Goal: Information Seeking & Learning: Understand process/instructions

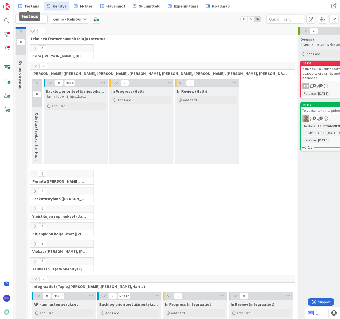
click at [27, 6] on span "Testaus" at bounding box center [31, 6] width 15 height 6
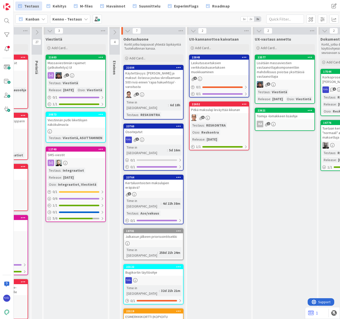
scroll to position [0, 200]
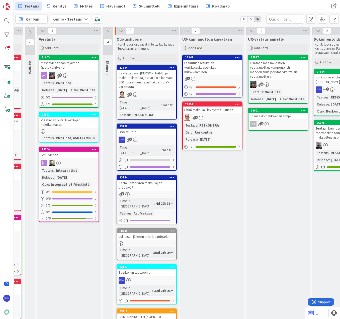
click at [143, 57] on div "Add Card..." at bounding box center [147, 58] width 60 height 8
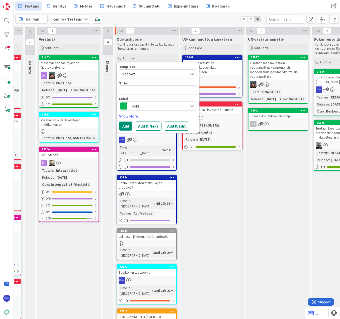
click at [150, 74] on span "Not Set" at bounding box center [153, 74] width 63 height 7
click at [151, 96] on span "Bugi" at bounding box center [162, 95] width 72 height 7
type textarea "x"
type textarea "Bugi"
drag, startPoint x: 141, startPoint y: 89, endPoint x: 115, endPoint y: 89, distance: 26.1
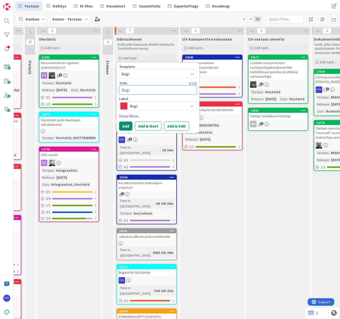
type textarea "x"
type textarea "P"
type textarea "x"
type textarea "Ps"
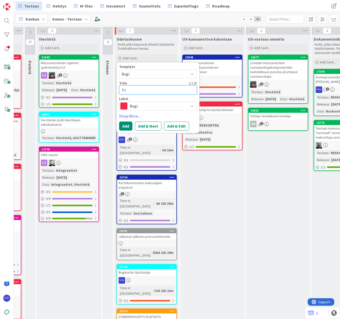
type textarea "x"
type textarea "Psy"
type textarea "x"
type textarea "Ps"
type textarea "x"
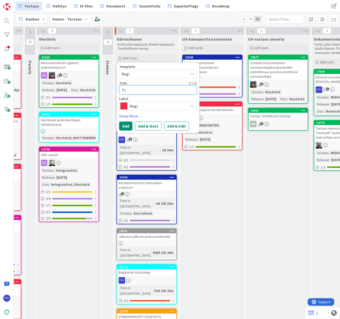
type textarea "P"
type textarea "x"
type textarea "Py"
type textarea "x"
type textarea "Pys"
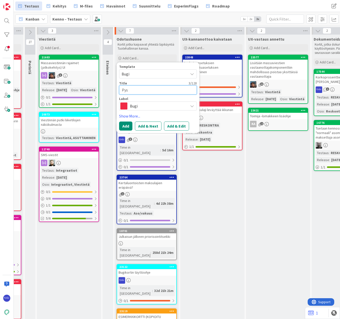
type textarea "x"
type textarea "Pysä"
type textarea "x"
type textarea "Pysäk"
type textarea "x"
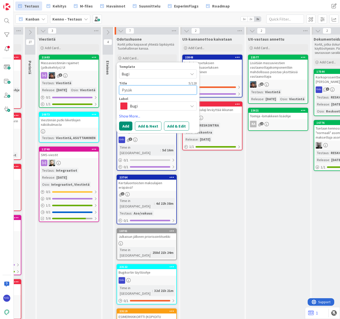
type textarea "Pysäkö"
type textarea "x"
type textarea "Pysäköi"
type textarea "x"
type textarea "Pysäköin"
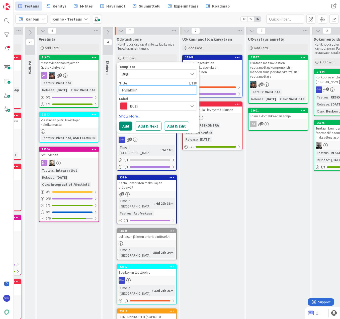
type textarea "x"
type textarea "Pysäköint"
type textarea "x"
type textarea "Pysäköinti"
type textarea "x"
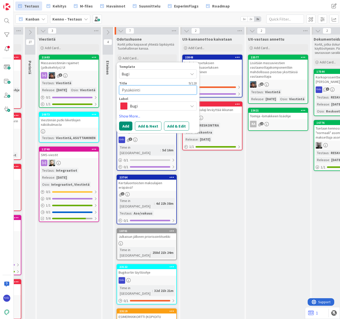
type textarea "Pysäköintip"
type textarea "x"
type textarea "Pysäköintipai"
type textarea "x"
type textarea "Pysäköintipaik"
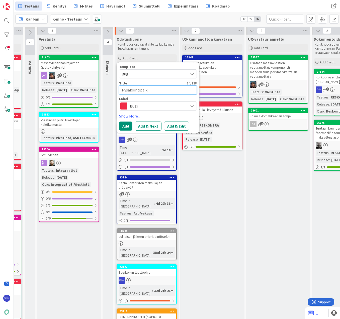
type textarea "x"
type textarea "Pysäköintipaikk"
type textarea "x"
type textarea "Pysäköintipaikka"
type textarea "x"
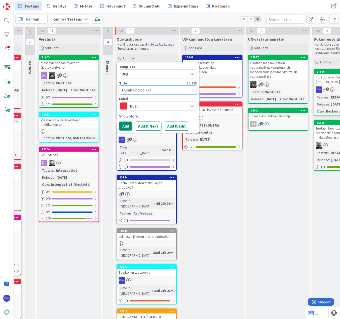
type textarea "Pysäköintipaikkam"
type textarea "x"
type textarea "Pysäköintipaikkama"
type textarea "x"
type textarea "Pysäköintipaikkamas"
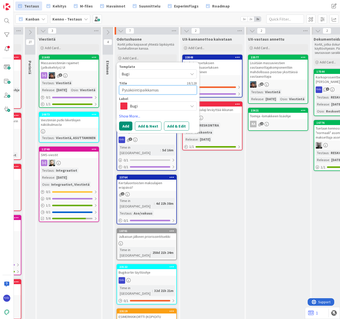
type textarea "x"
type textarea "Pysäköintipaikkamask"
type textarea "x"
type textarea "Pysäköintipaikkamasku"
type textarea "x"
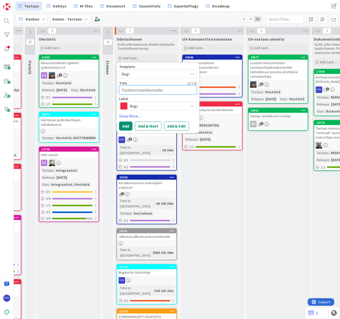
type textarea "Pysäköintipaikkamask"
type textarea "x"
type textarea "Pysäköintipaikkamas"
type textarea "x"
type textarea "Pysäköintipaikkama"
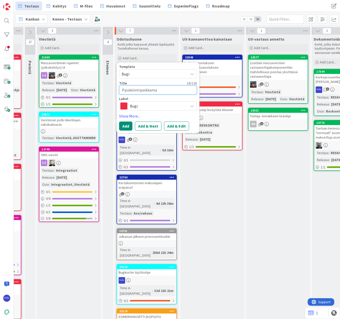
type textarea "x"
type textarea "Pysäköintipaikkamak"
type textarea "x"
type textarea "Pysäköintipaikkamaks"
type textarea "x"
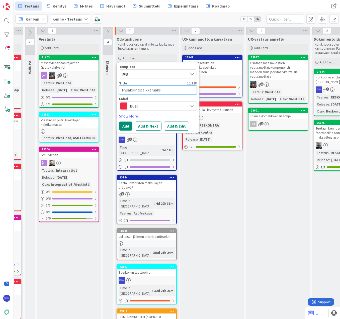
type textarea "Pysäköintipaikkamaksu"
type textarea "x"
type textarea "Pysäköintipaikkamaksun"
type textarea "x"
type textarea "Pysäköintipaikkamaksun"
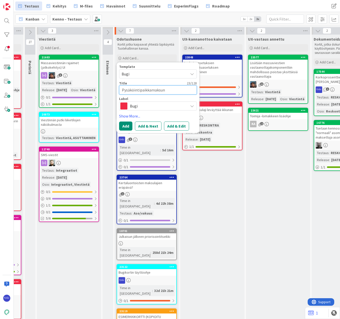
type textarea "x"
type textarea "Pysäköintipaikkamaksun e"
type textarea "x"
type textarea "Pysäköintipaikkamaksun er"
type textarea "x"
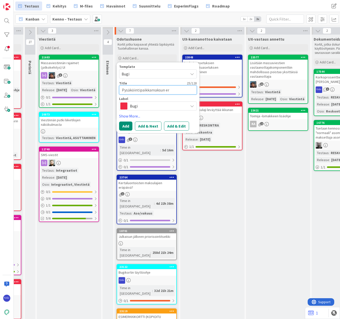
type textarea "Pysäköintipaikkamaksun erä"
type textarea "x"
type textarea "Pysäköintipaikkamaksun eräp"
type textarea "x"
type textarea "Pysäköintipaikkamaksun eräpä"
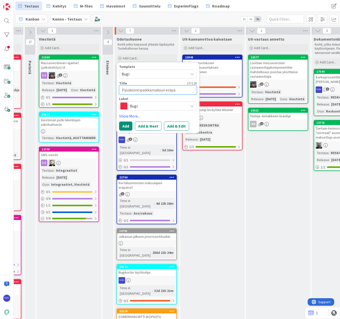
type textarea "x"
type textarea "Pysäköintipaikkamaksun eräpäi"
type textarea "x"
type textarea "Pysäköintipaikkamaksun eräpäiv"
type textarea "x"
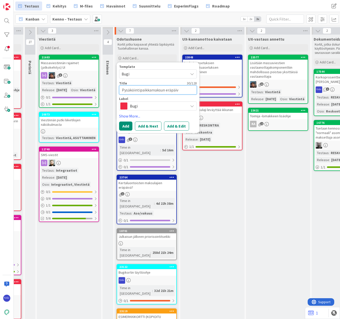
type textarea "Pysäköintipaikkamaksun eräpäivä"
type textarea "x"
type textarea "Pysäköintipaikkamaksun eräpäivä,"
type textarea "x"
type textarea "Pysäköintipaikkamaksun eräpäivä,"
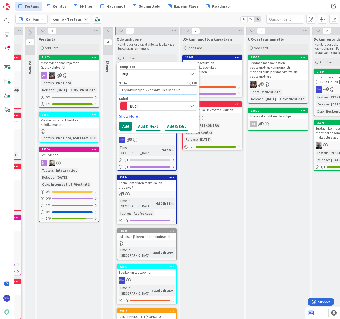
type textarea "x"
type textarea "Pysäköintipaikkamaksun eräpäivä, j"
type textarea "x"
type textarea "Pysäköintipaikkamaksun eräpäivä, jo"
type textarea "x"
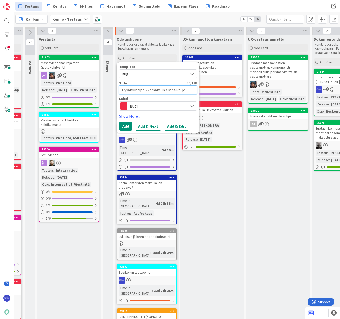
type textarea "Pysäköintipaikkamaksun eräpäivä, jos"
type textarea "x"
type textarea "Pysäköintipaikkamaksun eräpäivä, jos"
type textarea "x"
type textarea "Pysäköintipaikkamaksun eräpäivä, jos l"
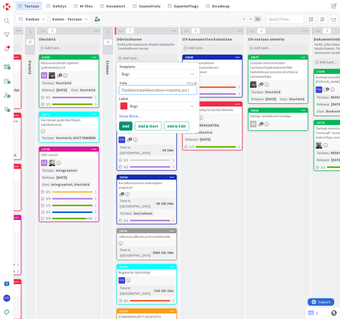
type textarea "x"
type textarea "Pysäköintipaikkamaksun eräpäivä, jos li"
type textarea "x"
type textarea "Pysäköintipaikkamaksun eräpäivä, jos lit"
type textarea "x"
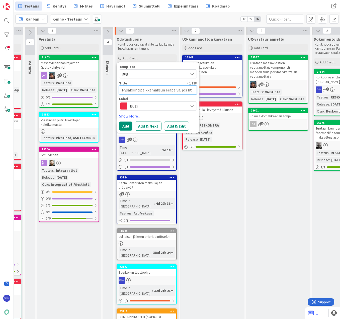
type textarea "Pysäköintipaikkamaksun eräpäivä, jos litä"
type textarea "x"
type textarea "Pysäköintipaikkamaksun eräpäivä, jos lit"
type textarea "x"
type textarea "Pysäköintipaikkamaksun eräpäivä, jos li"
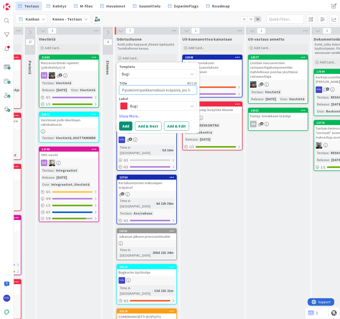
type textarea "x"
type textarea "Pysäköintipaikkamaksun eräpäivä, jos lis"
type textarea "x"
type textarea "Pysäköintipaikkamaksun eräpäivä, jos lisä"
type textarea "x"
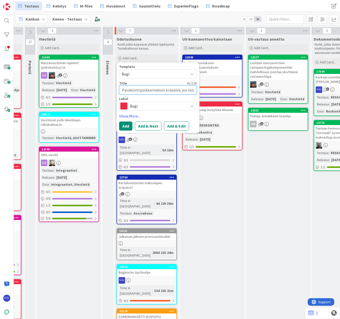
type textarea "Pysäköintipaikkamaksun eräpäivä, jos lisät"
type textarea "x"
type textarea "Pysäköintipaikkamaksun eräpäivä, jos lisätä"
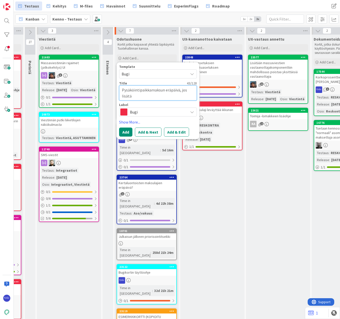
type textarea "x"
type textarea "Pysäköintipaikkamaksun eräpäivä, jos lisätää"
type textarea "x"
type textarea "Pysäköintipaikkamaksun eräpäivä, jos lisätään"
type textarea "x"
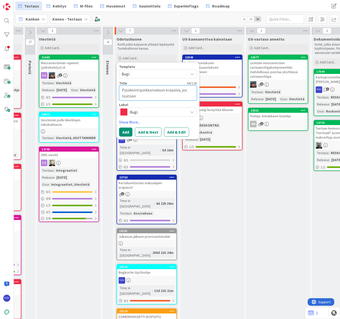
type textarea "Pysäköintipaikkamaksun eräpäivä, jos lisätään"
type textarea "x"
type textarea "Pysäköintipaikkamaksun eräpäivä, jos lisätään s"
type textarea "x"
type textarea "Pysäköintipaikkamaksun eräpäivä, jos lisätään so"
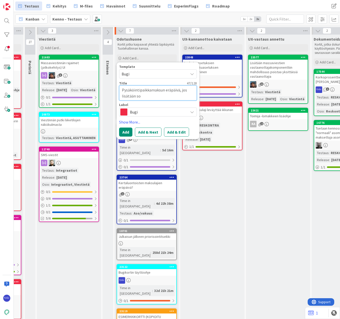
type textarea "x"
type textarea "Pysäköintipaikkamaksun eräpäivä, jos lisätään sop"
type textarea "x"
type textarea "Pysäköintipaikkamaksun eräpäivä, jos lisätään sopi"
type textarea "x"
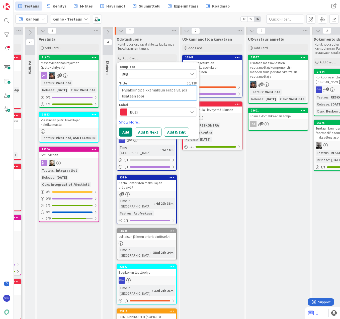
type textarea "Pysäköintipaikkamaksun eräpäivä, jos lisätään sopim"
type textarea "x"
type textarea "Pysäköintipaikkamaksun eräpäivä, jos lisätään sopimu"
type textarea "x"
type textarea "Pysäköintipaikkamaksun eräpäivä, jos lisätään sopimuk"
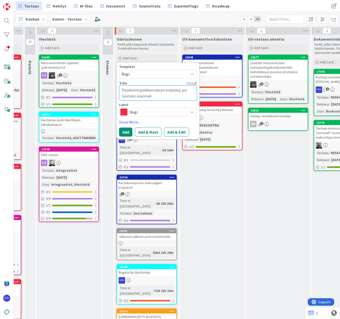
type textarea "x"
type textarea "Pysäköintipaikkamaksun eräpäivä, jos lisätään sopimuks"
type textarea "x"
type textarea "Pysäköintipaikkamaksun eräpäivä, jos lisätään sopimuksel"
type textarea "x"
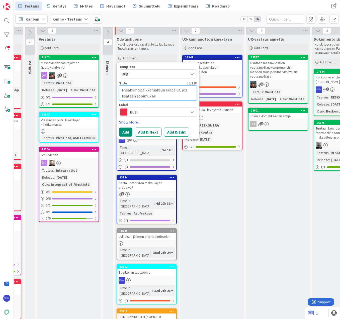
type textarea "Pysäköintipaikkamaksun eräpäivä, jos lisätään sopimuksell"
type textarea "x"
type textarea "Pysäköintipaikkamaksun eräpäivä, jos lisätään sopimukselle"
type textarea "x"
type textarea "Pysäköintipaikkamaksun eräpäivä, jos lisätään sopimukselle"
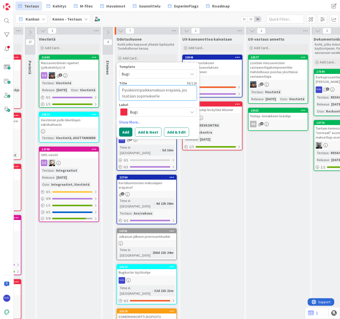
type textarea "x"
type textarea "Pysäköintipaikkamaksun eräpäivä, jos lisätään sopimukselle m"
type textarea "x"
type textarea "Pysäköintipaikkamaksun eräpäivä, jos lisätään sopimukselle my"
type textarea "x"
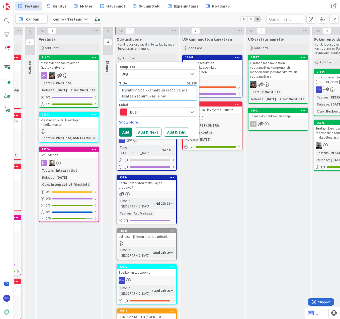
type textarea "Pysäköintipaikkamaksun eräpäivä, jos lisätään sopimukselle myh"
type textarea "x"
type textarea "Pysäköintipaikkamaksun eräpäivä, jos lisätään sopimukselle my"
type textarea "x"
type textarea "Pysäköintipaikkamaksun eräpäivä, jos lisätään sopimukselle myö"
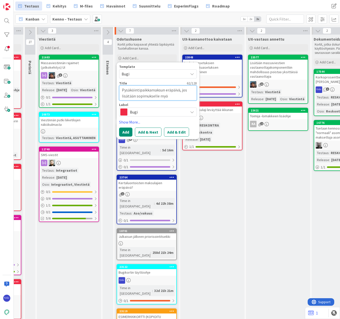
type textarea "x"
type textarea "Pysäköintipaikkamaksun eräpäivä, jos lisätään sopimukselle myöh"
type textarea "x"
type textarea "Pysäköintipaikkamaksun eräpäivä, jos lisätään sopimukselle myöhe"
type textarea "x"
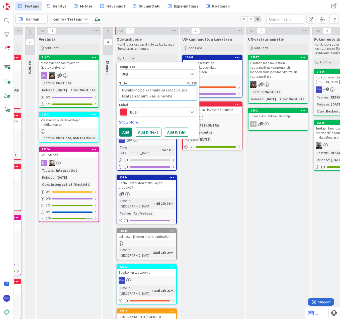
type textarea "Pysäköintipaikkamaksun eräpäivä, jos lisätään sopimukselle myöhem"
type textarea "x"
type textarea "Pysäköintipaikkamaksun eräpäivä, jos lisätään sopimukselle myöhemm"
type textarea "x"
type textarea "Pysäköintipaikkamaksun eräpäivä, jos lisätään sopimukselle myöhemmi"
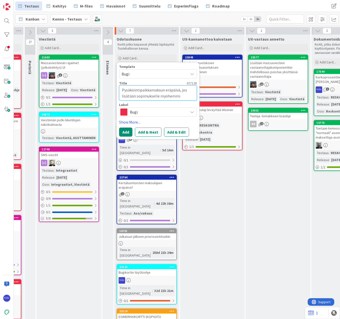
type textarea "x"
type textarea "Pysäköintipaikkamaksun eräpäivä, jos lisätään sopimukselle myöhemmin"
type textarea "x"
type textarea "Pysäköintipaikkamaksun eräpäivä, jos lisätään sopimukselle myöhemmin?"
click at [177, 113] on span "Bugi" at bounding box center [158, 112] width 56 height 7
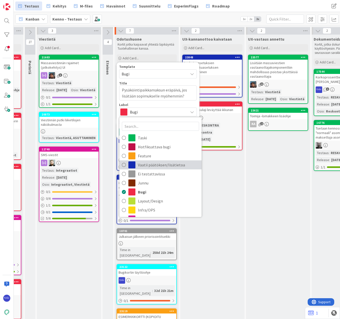
drag, startPoint x: 175, startPoint y: 164, endPoint x: 174, endPoint y: 153, distance: 11.6
click at [175, 164] on span "Vaatii päätöksen/lisätietoa" at bounding box center [168, 165] width 61 height 8
type textarea "x"
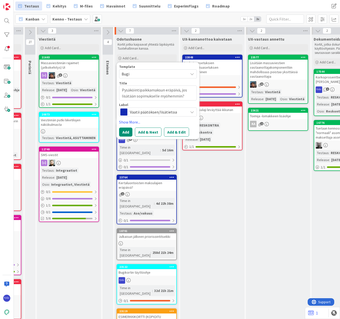
click at [177, 131] on button "Add & Edit" at bounding box center [176, 132] width 25 height 9
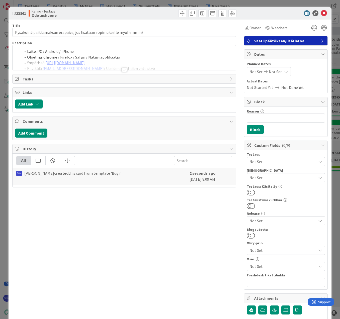
click at [122, 70] on div at bounding box center [125, 70] width 6 height 4
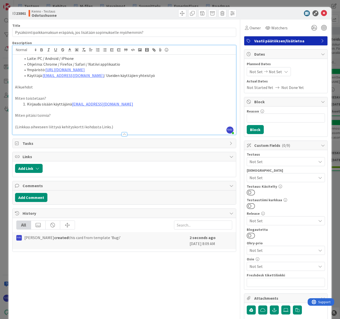
click at [56, 86] on p "Alkuehdot" at bounding box center [124, 87] width 219 height 6
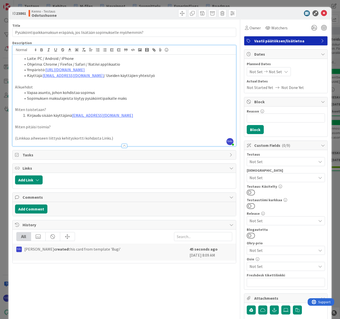
click at [47, 100] on li "Sopimuksen maksulajeista löytyy pysäköintipaikalle maks" at bounding box center [127, 99] width 212 height 6
drag, startPoint x: 123, startPoint y: 99, endPoint x: 139, endPoint y: 101, distance: 16.3
click at [139, 101] on div "Laite: PC / Android / iPhone Ohjelma: Chrome / Firefox / Safari / Natiivi appli…" at bounding box center [125, 101] width 224 height 92
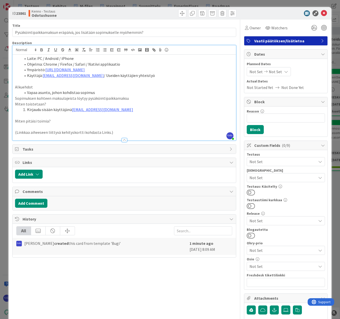
click at [15, 98] on p "Sopimuksen kohteen maksulajeista löytyy pysäköintipaikkamaksu" at bounding box center [124, 99] width 219 height 6
click at [14, 104] on div "Laite: PC / Android / iPhone Ohjelma: Chrome / Firefox / Safari / Natiivi appli…" at bounding box center [125, 98] width 224 height 86
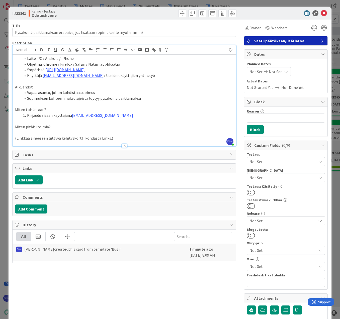
click at [145, 115] on li "Kirjaudu sisään käyttäjänä kenno.admin@pandia.fi" at bounding box center [127, 116] width 212 height 6
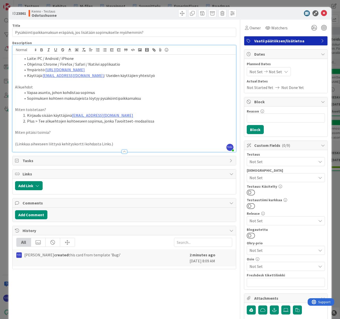
click at [144, 98] on li "Sopimuksen kohteen maksulajeista löytyy pysäköintipaikkamaksu" at bounding box center [127, 99] width 212 height 6
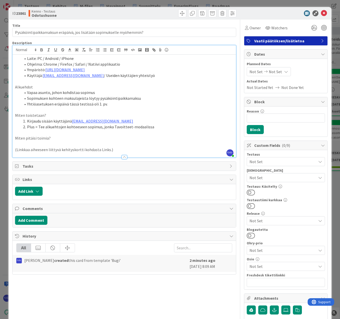
click at [158, 126] on li "Plus > Tee alkuehtojen kohteeseen sopimus, jonka Tavoitteet-modaalissa" at bounding box center [127, 127] width 212 height 6
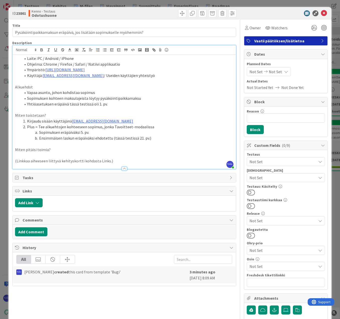
click at [116, 104] on li "Yhtiöasetuksen eräpäivä tässä testissä oli 1. pv." at bounding box center [127, 104] width 212 height 6
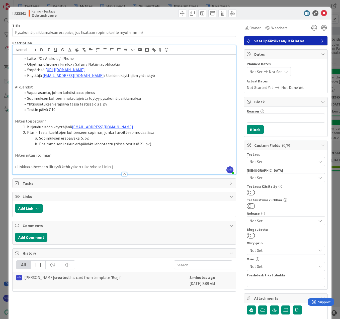
click at [161, 144] on li "Ensimmäisen laskun eräpäiväksi ehdotettu (tässä testissä 21. pv.)" at bounding box center [127, 144] width 212 height 6
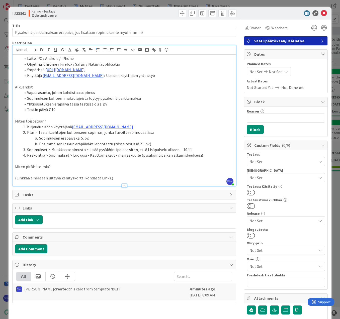
click at [168, 156] on li "Reskontra > Sopimukset > Luo uusi - Käyttömaksut - marraskuulle (pysäköintipaik…" at bounding box center [127, 156] width 212 height 6
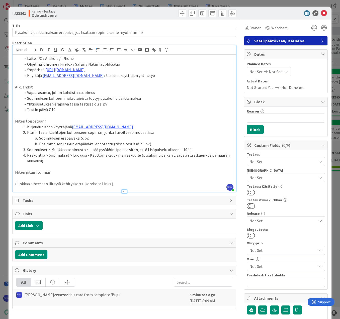
click at [62, 161] on li "Reskontra > Sopimukset > Luo uusi - Käyttömaksut - marraskuulle (pysäköintipaik…" at bounding box center [127, 158] width 212 height 11
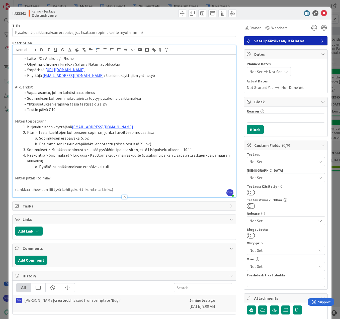
click at [116, 181] on p at bounding box center [124, 184] width 219 height 6
click at [119, 167] on li "Pysäköintipaikkamaksun eräpäiväksi tuli" at bounding box center [127, 167] width 212 height 6
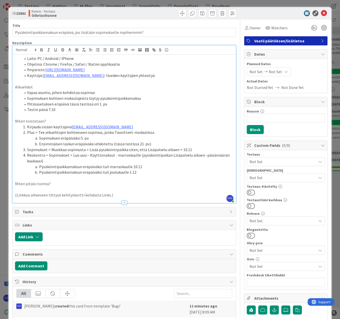
click at [62, 183] on p "Miten pitäisi toimia?" at bounding box center [124, 184] width 219 height 6
click at [169, 168] on li "Pysäköintipaikkamaksun eräpäiväksi tuli marraskuulle 10.11" at bounding box center [127, 167] width 212 height 6
click at [143, 175] on li "Pysäköintipaikkamaksun eräpäiväksi tuli joulukuulle 1.12" at bounding box center [127, 173] width 212 height 6
click at [40, 167] on li "Pysäköintipaikkamaksun eräpäiväksi tuli marraskuulle 10.11 -> onko tämä oikein?" at bounding box center [127, 167] width 212 height 6
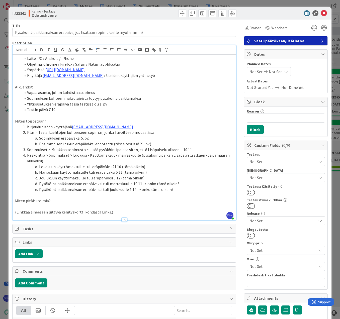
click at [104, 11] on div "Kenno - Testaus Odotushuone" at bounding box center [76, 13] width 95 height 8
click at [321, 13] on icon at bounding box center [324, 13] width 6 height 6
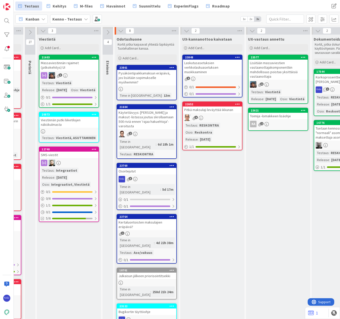
click at [151, 75] on div "Pysäköintipaikkamaksun eräpäivä, jos lisätään sopimukselle myöhemmin?" at bounding box center [146, 78] width 59 height 16
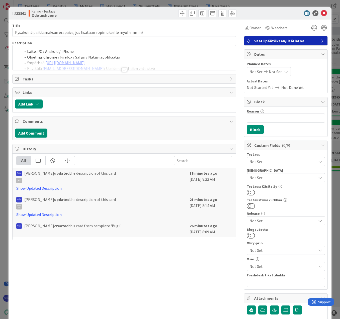
click at [123, 70] on div at bounding box center [125, 70] width 6 height 4
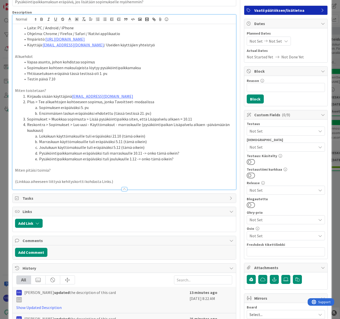
scroll to position [82, 0]
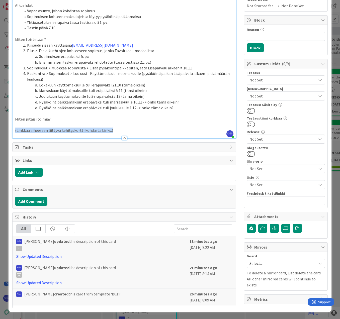
drag, startPoint x: 115, startPoint y: 130, endPoint x: 13, endPoint y: 133, distance: 102.9
click at [13, 133] on div "Laite: PC / Android / iPhone Ohjelma: Chrome / Firefox / Safari / Natiivi appli…" at bounding box center [125, 56] width 224 height 166
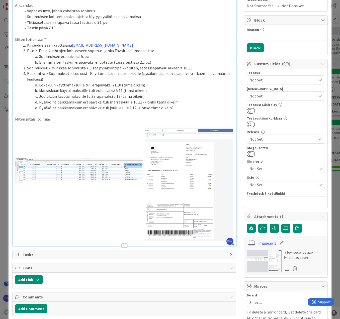
click at [283, 94] on span "Not Set" at bounding box center [283, 96] width 67 height 6
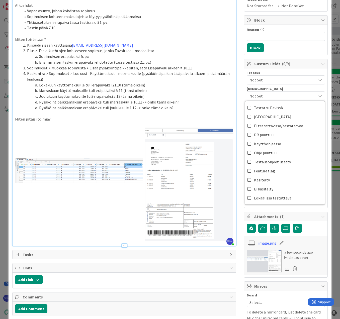
click at [269, 81] on span "Not Set" at bounding box center [283, 80] width 67 height 6
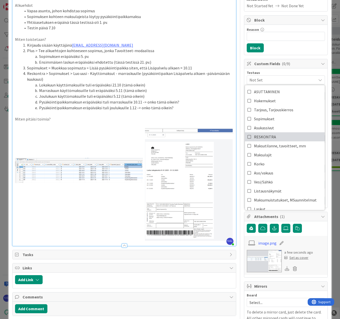
click at [282, 136] on link "RESKONTRA" at bounding box center [285, 136] width 80 height 9
click at [287, 71] on div "Testaus RESKONTRA ASUTTAMINEN Hakemukset Tarjous, Tarjouskierros Sopimukset Asu…" at bounding box center [285, 137] width 83 height 139
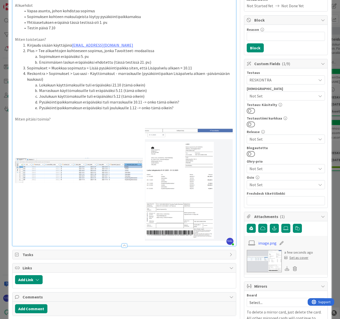
click at [282, 94] on span "Not Set" at bounding box center [283, 96] width 67 height 6
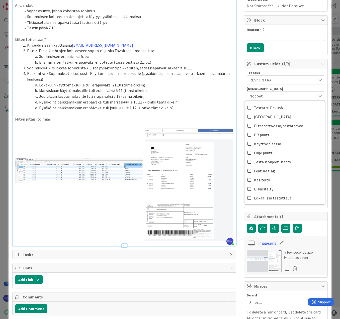
click at [279, 79] on span "RESKONTRA" at bounding box center [283, 80] width 67 height 6
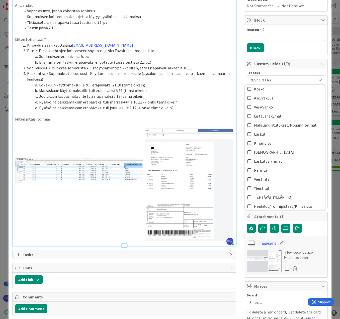
scroll to position [75, 0]
click at [274, 132] on link "Laskut" at bounding box center [285, 133] width 80 height 9
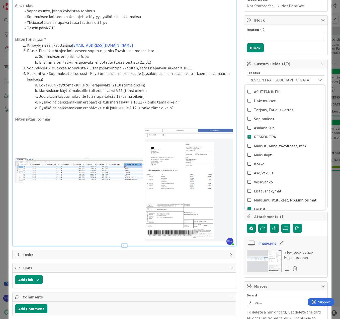
click at [289, 71] on div "Testaus" at bounding box center [286, 73] width 78 height 4
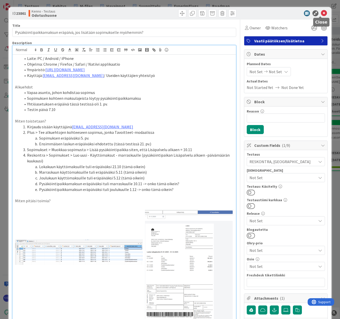
click at [321, 13] on icon at bounding box center [324, 13] width 6 height 6
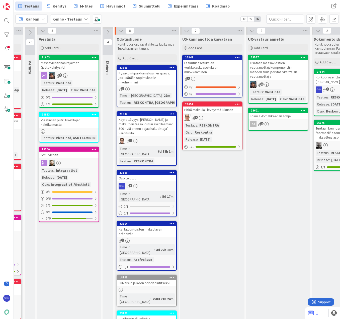
click at [282, 119] on div "Toimija -lomakkeen lisäohje" at bounding box center [278, 116] width 59 height 7
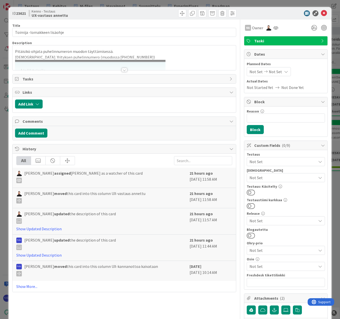
click at [123, 69] on div at bounding box center [125, 70] width 6 height 4
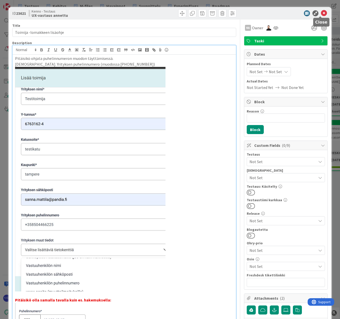
click at [321, 11] on icon at bounding box center [324, 13] width 6 height 6
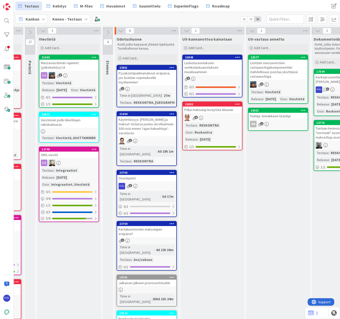
click at [303, 112] on icon at bounding box center [303, 111] width 5 height 4
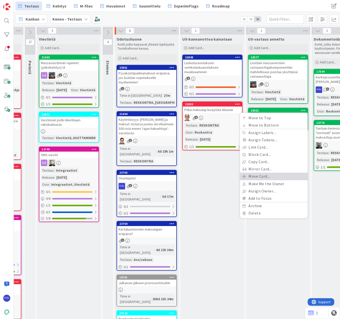
click at [283, 180] on link "Move Card..." at bounding box center [274, 176] width 68 height 7
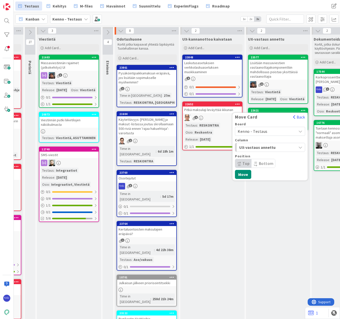
click at [265, 134] on span "Kenno - Testaus" at bounding box center [253, 131] width 30 height 5
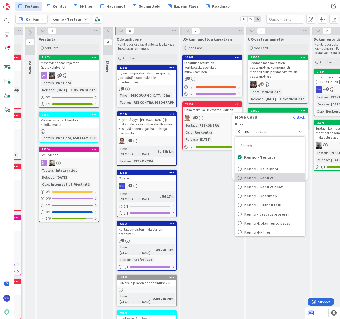
click at [274, 182] on span "Kenno - Kehitys" at bounding box center [273, 178] width 58 height 8
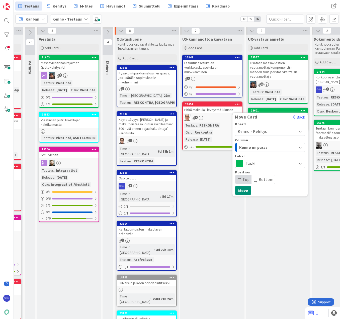
click at [276, 151] on span "Kenno on paras" at bounding box center [258, 147] width 38 height 7
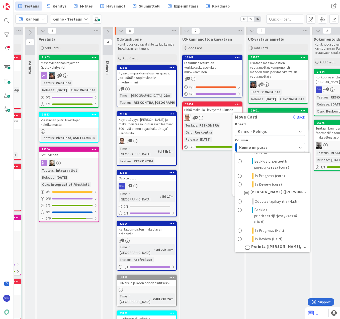
scroll to position [75, 0]
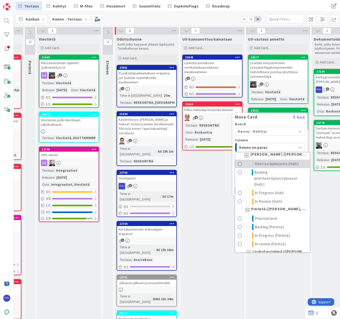
click at [275, 167] on span "Odottaa läpikäyntiä (Halti)" at bounding box center [277, 164] width 44 height 6
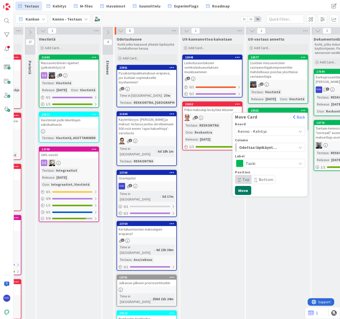
click at [239, 195] on button "Move" at bounding box center [243, 190] width 16 height 9
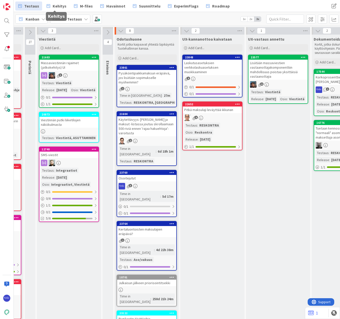
click at [57, 8] on span "Kehitys" at bounding box center [60, 6] width 14 height 6
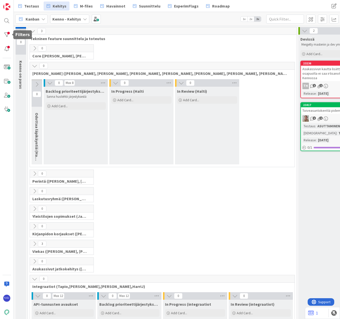
click at [4, 37] on div at bounding box center [7, 35] width 10 height 10
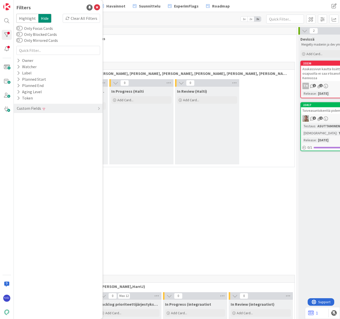
click at [83, 18] on div "Clear All Filters" at bounding box center [81, 18] width 37 height 9
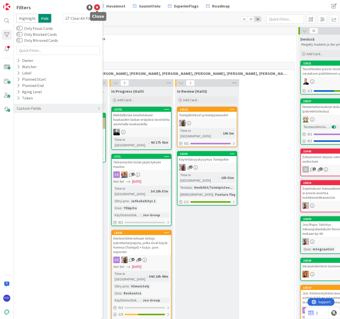
click at [95, 8] on icon at bounding box center [97, 8] width 6 height 6
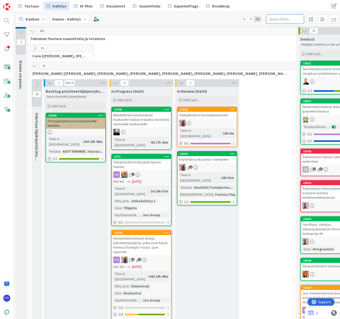
click at [277, 20] on input "text" at bounding box center [285, 19] width 38 height 9
type input "toimijoihin"
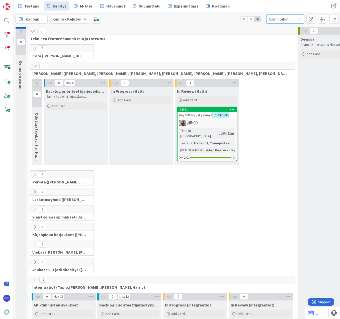
drag, startPoint x: 293, startPoint y: 19, endPoint x: 267, endPoint y: 22, distance: 26.3
click at [267, 22] on input "toimijoihin" at bounding box center [285, 19] width 38 height 9
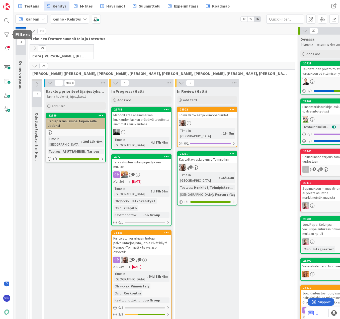
click at [6, 31] on div at bounding box center [7, 35] width 10 height 10
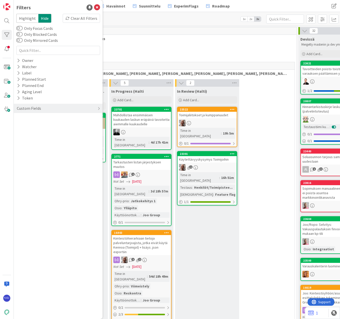
click at [32, 109] on div "Custom Fields" at bounding box center [28, 108] width 25 height 6
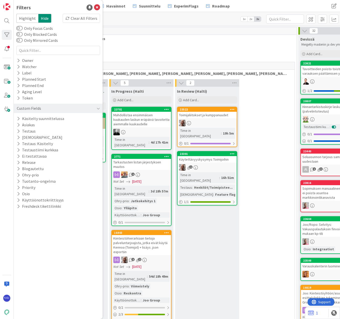
click at [18, 60] on icon at bounding box center [18, 60] width 3 height 4
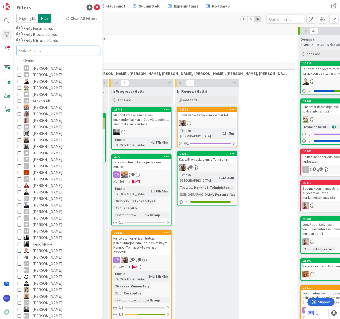
click at [44, 51] on input "text" at bounding box center [58, 50] width 84 height 9
type input "katja"
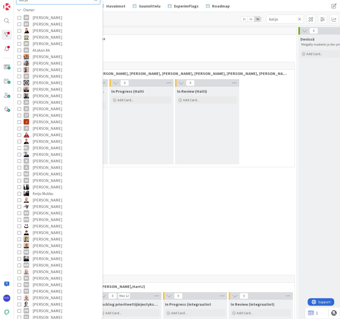
scroll to position [125, 0]
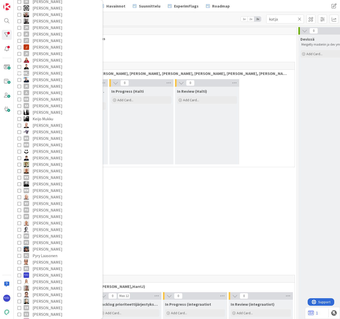
type input "katja"
click at [19, 106] on icon at bounding box center [20, 106] width 4 height 4
click at [149, 44] on div "0 Core (Pasi, Jussi, JaakkoHä, Jyri, Leo, MikkoK, Väinö, MattiH)" at bounding box center [162, 53] width 267 height 18
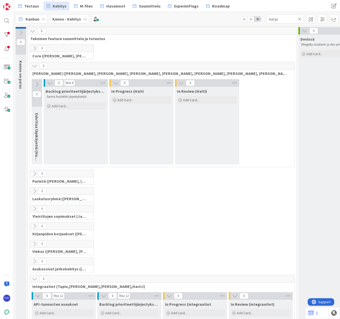
click at [34, 47] on icon at bounding box center [35, 49] width 6 height 6
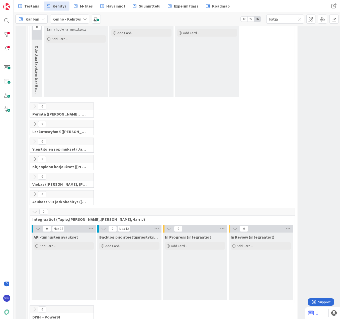
scroll to position [151, 0]
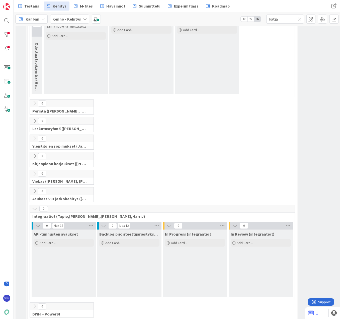
click at [35, 103] on icon at bounding box center [35, 104] width 6 height 6
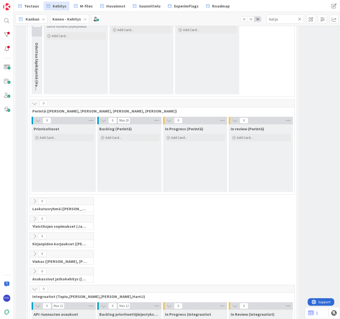
scroll to position [276, 0]
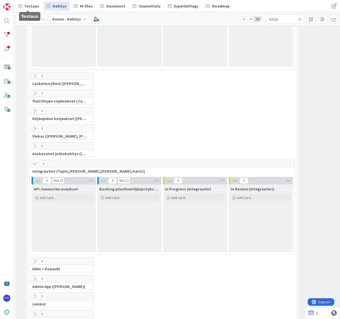
click at [30, 5] on span "Testaus" at bounding box center [31, 6] width 15 height 6
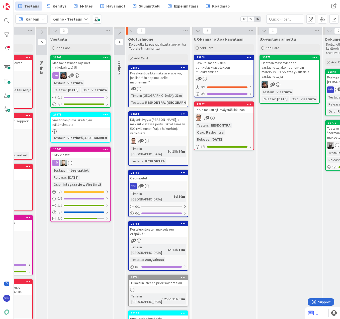
scroll to position [0, 219]
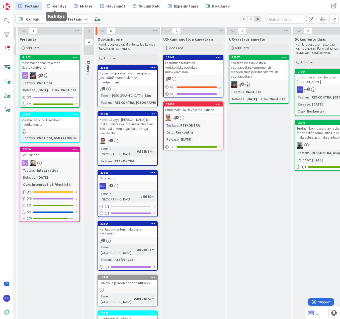
click at [58, 7] on span "Kehitys" at bounding box center [60, 6] width 14 height 6
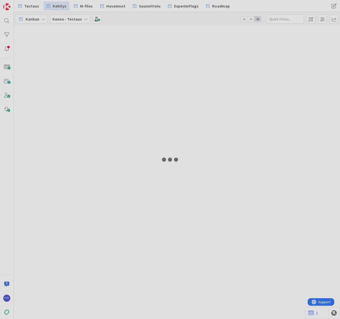
type input "katja"
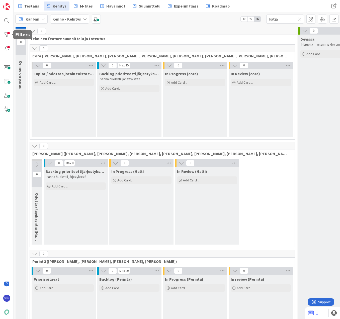
click at [6, 31] on div at bounding box center [7, 35] width 10 height 10
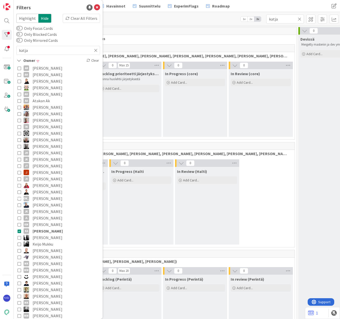
click at [188, 22] on div "Kanban Kenno - Kehitys 1x 2x 3x katja" at bounding box center [177, 19] width 326 height 14
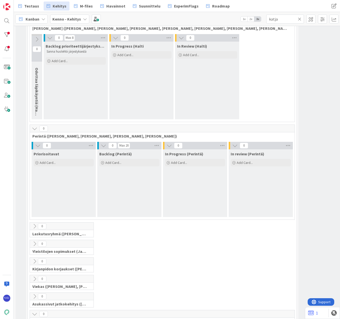
scroll to position [251, 0]
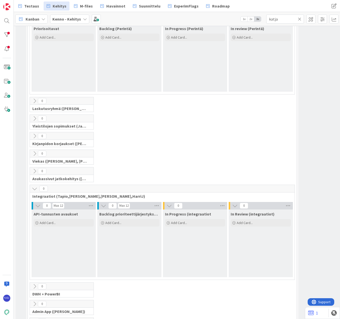
click at [35, 101] on icon at bounding box center [35, 101] width 6 height 6
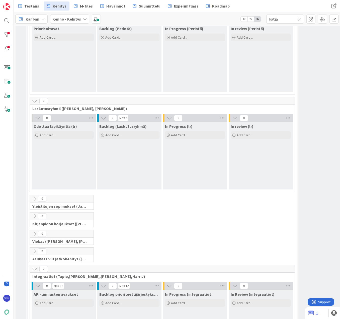
click at [35, 101] on icon at bounding box center [35, 101] width 6 height 6
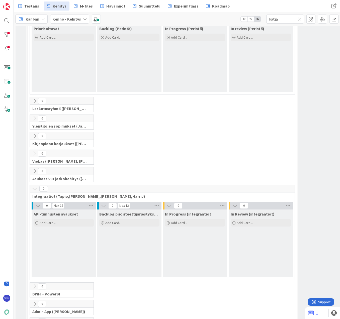
click at [34, 119] on icon at bounding box center [35, 119] width 6 height 6
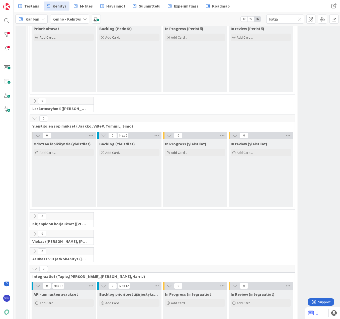
click at [34, 119] on icon at bounding box center [35, 119] width 6 height 6
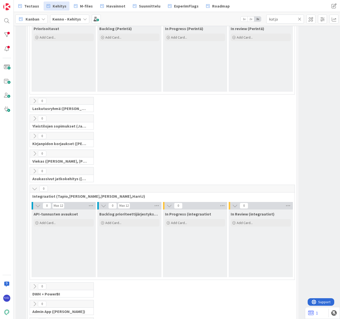
click at [35, 135] on icon at bounding box center [35, 136] width 6 height 6
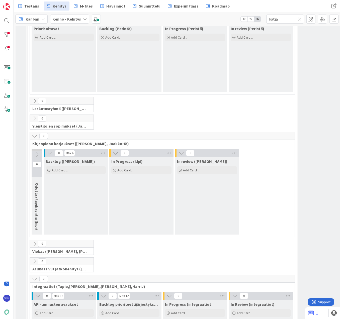
click at [35, 135] on icon at bounding box center [35, 136] width 6 height 6
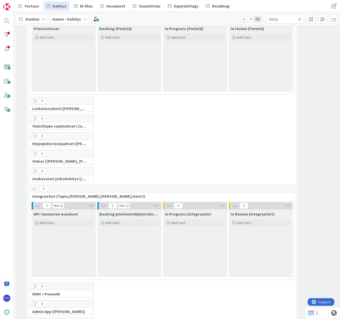
click at [34, 155] on icon at bounding box center [35, 154] width 6 height 6
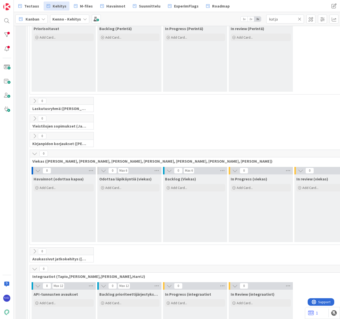
click at [34, 155] on icon at bounding box center [35, 154] width 6 height 6
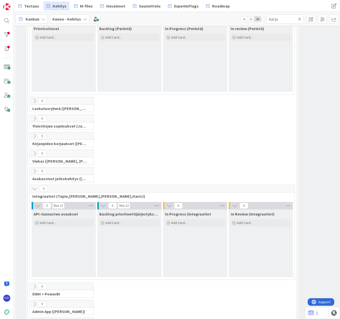
click at [35, 171] on icon at bounding box center [35, 172] width 6 height 6
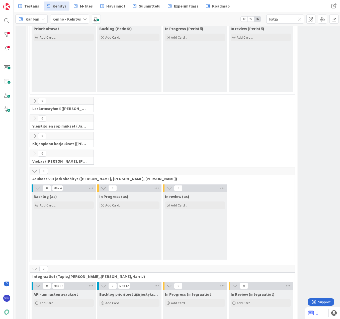
click at [35, 171] on icon at bounding box center [35, 172] width 6 height 6
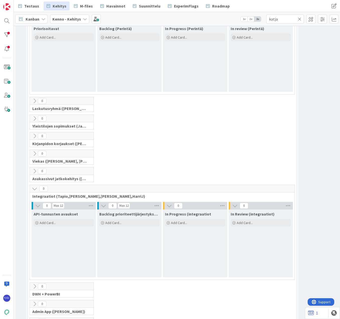
click at [35, 189] on icon at bounding box center [35, 189] width 6 height 6
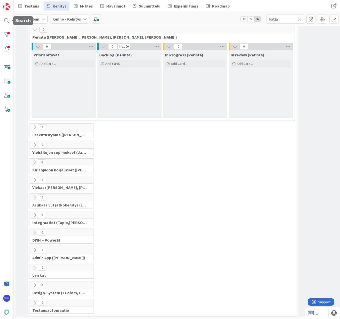
click at [7, 20] on div at bounding box center [7, 21] width 10 height 10
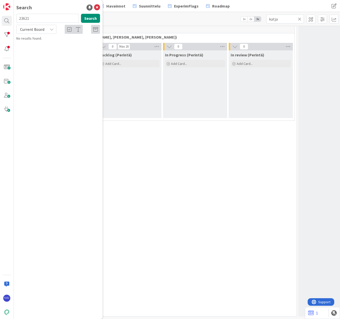
type input "23621"
click at [97, 6] on icon at bounding box center [97, 8] width 6 height 6
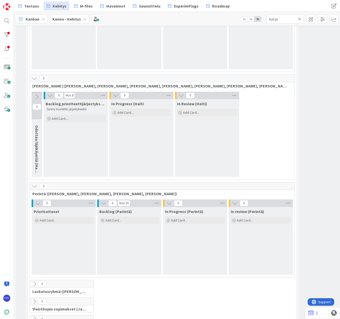
scroll to position [0, 0]
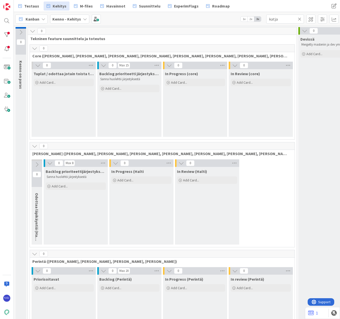
click at [37, 164] on icon at bounding box center [37, 165] width 6 height 6
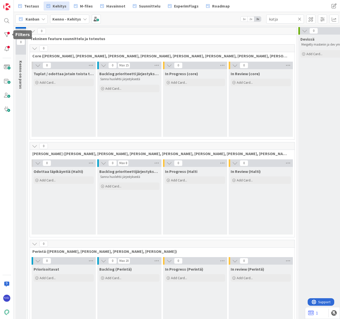
click at [8, 36] on div at bounding box center [7, 35] width 10 height 10
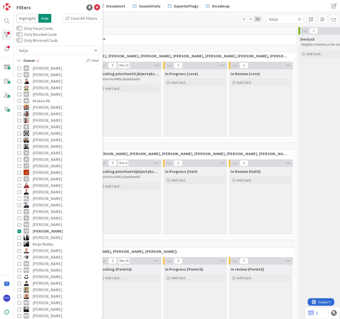
click at [77, 18] on div "Clear All Filters" at bounding box center [81, 18] width 37 height 9
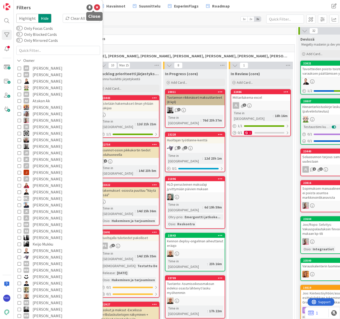
click at [94, 7] on icon at bounding box center [97, 8] width 6 height 6
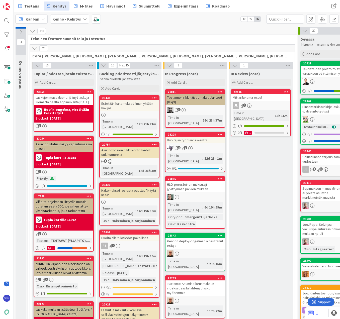
click at [34, 50] on icon at bounding box center [35, 49] width 6 height 6
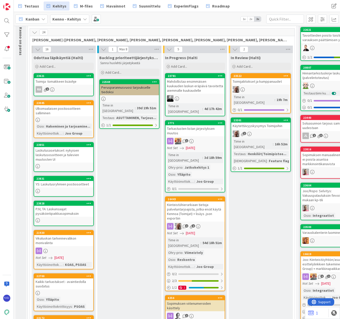
scroll to position [50, 0]
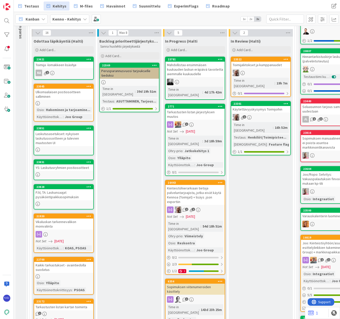
click at [57, 66] on div "Toimija -lomakkeen lisäohje" at bounding box center [63, 65] width 59 height 7
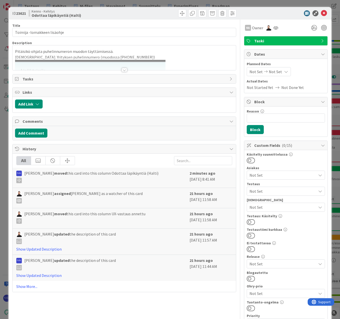
click at [123, 69] on div at bounding box center [125, 70] width 6 height 4
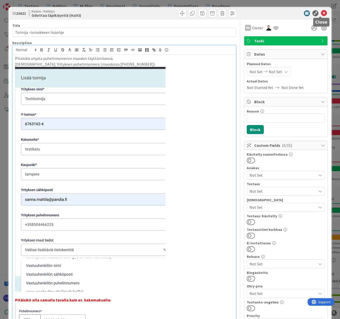
click at [321, 13] on icon at bounding box center [324, 13] width 6 height 6
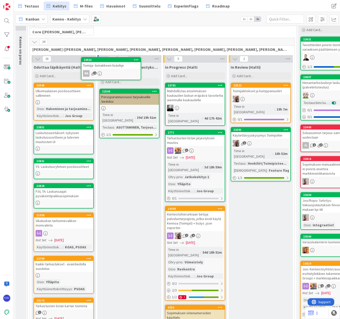
scroll to position [7, 0]
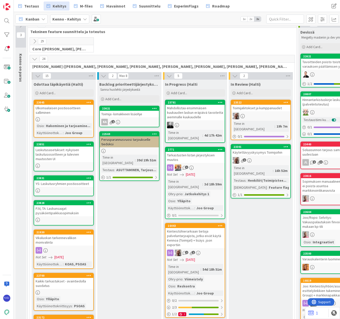
click at [124, 114] on div "Toimija -lomakkeen lisäohje" at bounding box center [129, 114] width 59 height 7
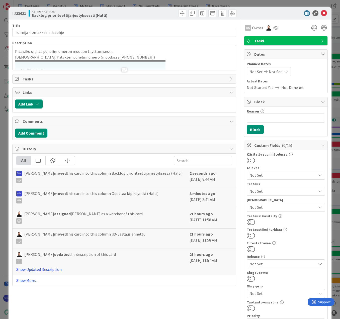
click at [254, 27] on span "Owner" at bounding box center [257, 28] width 11 height 6
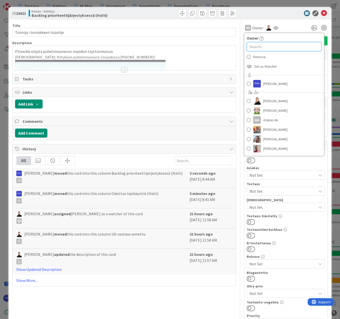
click at [257, 45] on input "text" at bounding box center [284, 46] width 75 height 9
click at [259, 56] on span "Remove" at bounding box center [259, 57] width 13 height 8
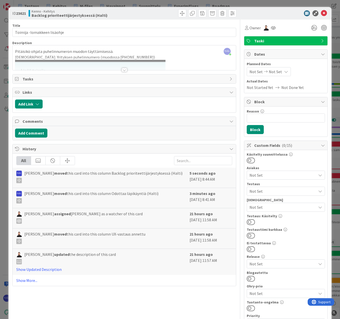
click at [250, 28] on span "Owner" at bounding box center [255, 28] width 11 height 6
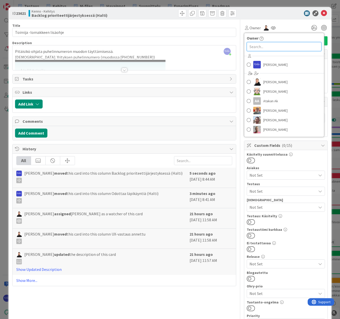
click at [258, 45] on input "text" at bounding box center [284, 46] width 75 height 9
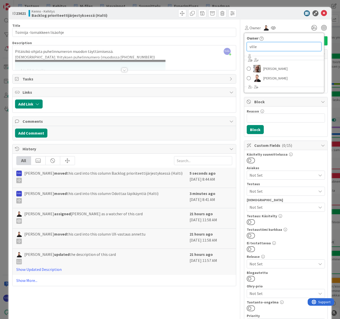
type input "ville"
click at [271, 72] on span "Ville Harvala" at bounding box center [275, 69] width 24 height 8
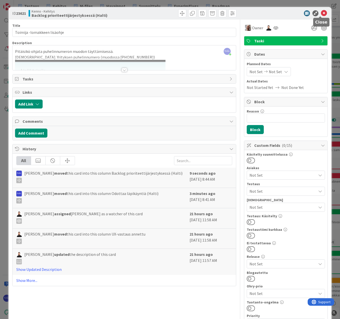
click at [321, 14] on icon at bounding box center [324, 13] width 6 height 6
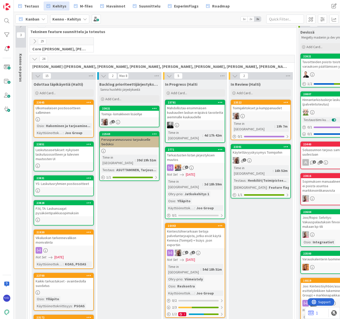
click at [260, 149] on div "Käytettävyyskysymys Toimijoihin" at bounding box center [260, 152] width 59 height 7
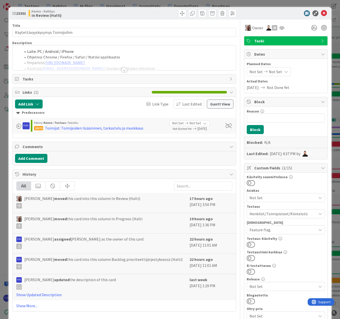
click at [290, 229] on span "Feature flag" at bounding box center [283, 230] width 67 height 6
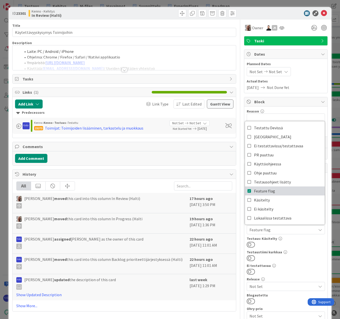
click at [271, 188] on link "Feature flag" at bounding box center [285, 191] width 80 height 9
click at [294, 248] on div "Käsitelty suunnittelussa Asiakas Not Set Testaus Henkilöt/Toimipisteet/Kiinteis…" at bounding box center [286, 286] width 78 height 223
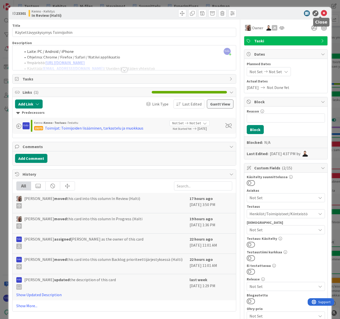
click at [321, 11] on icon at bounding box center [324, 13] width 6 height 6
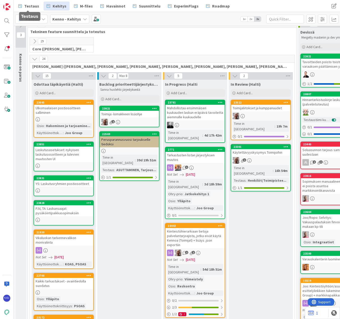
click at [22, 4] on link "Testaus" at bounding box center [28, 6] width 27 height 9
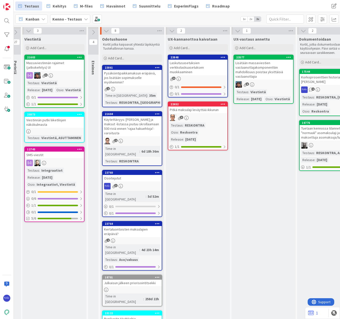
scroll to position [0, 259]
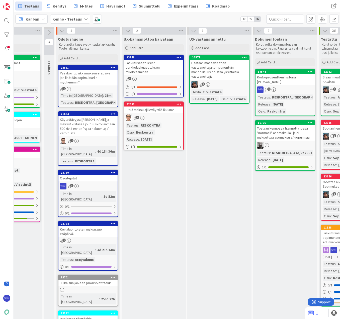
click at [220, 78] on div "Lisätään massaviestien vastaanottajakomponenttiin mahdollisuus poistaa yksittäi…" at bounding box center [219, 70] width 59 height 20
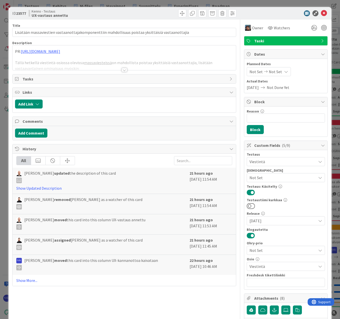
click at [124, 69] on div at bounding box center [125, 70] width 6 height 4
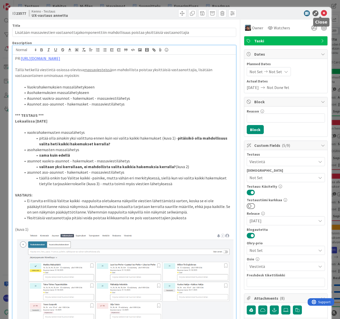
click at [321, 13] on icon at bounding box center [324, 13] width 6 height 6
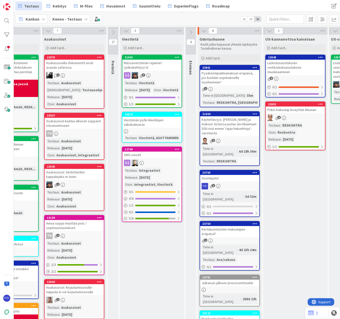
scroll to position [0, 122]
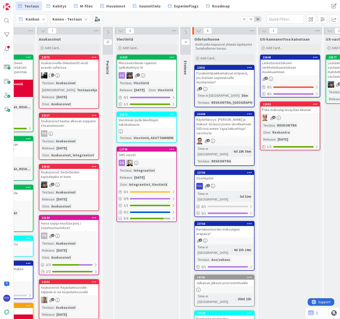
click at [284, 68] on div "Laskutusasetuksien verkkolaskuasetuksen muokkaaminen" at bounding box center [290, 68] width 59 height 16
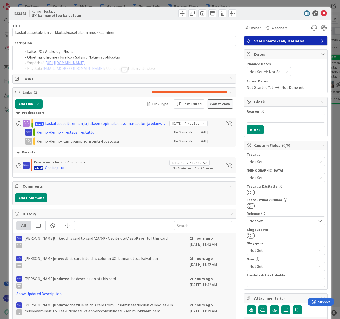
click at [122, 70] on div at bounding box center [125, 70] width 6 height 4
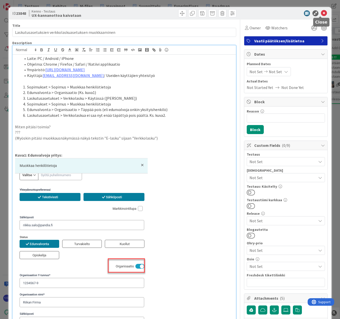
click at [321, 12] on icon at bounding box center [324, 13] width 6 height 6
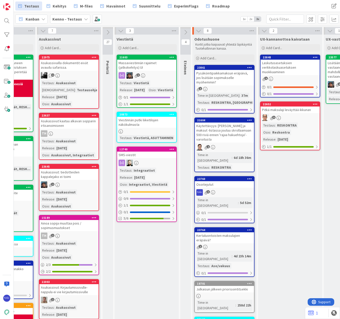
click at [232, 233] on div "Kertaluontoisten maksulajien eräpäivä?" at bounding box center [224, 238] width 59 height 11
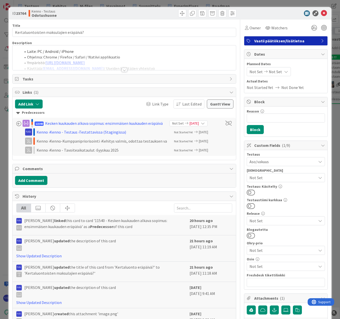
click at [122, 70] on div at bounding box center [125, 70] width 6 height 4
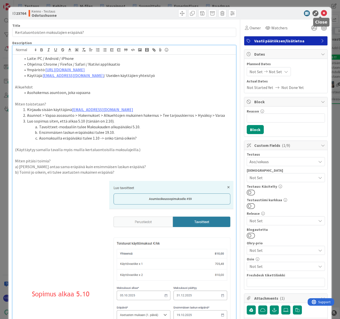
click at [321, 13] on icon at bounding box center [324, 13] width 6 height 6
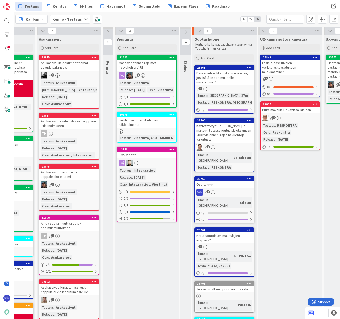
click at [226, 263] on div "Aso/vakuus" at bounding box center [220, 266] width 21 height 6
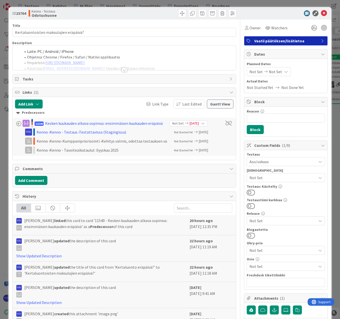
click at [274, 162] on span "Aso/vakuus" at bounding box center [283, 162] width 67 height 6
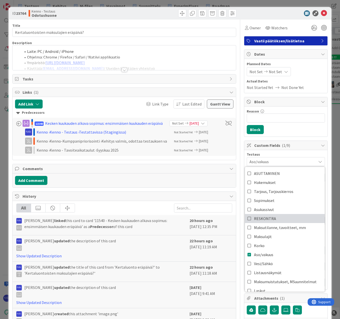
click at [273, 215] on link "RESKONTRA" at bounding box center [285, 218] width 80 height 9
click at [263, 16] on div at bounding box center [283, 13] width 89 height 6
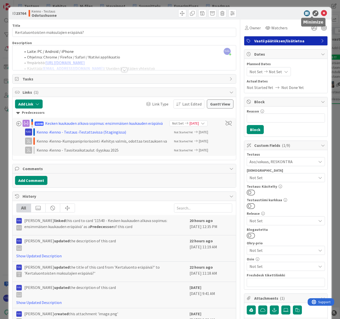
click at [321, 13] on icon at bounding box center [324, 13] width 6 height 6
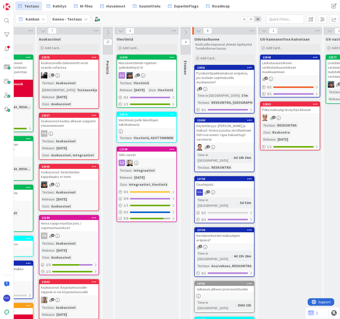
click at [228, 82] on div "23861 Pysäköintipaikkamaksun eräpäivä, jos lisätään sopimukselle myöhemmin? 1 T…" at bounding box center [224, 89] width 60 height 49
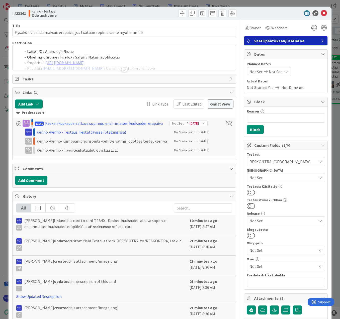
click at [123, 70] on div at bounding box center [125, 70] width 6 height 4
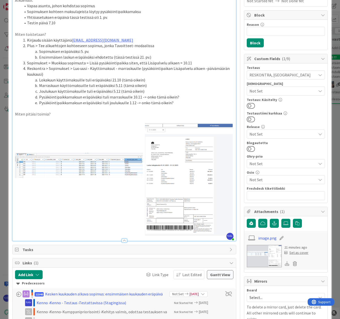
scroll to position [100, 0]
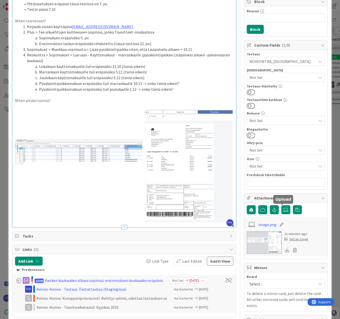
click at [283, 212] on icon at bounding box center [285, 210] width 5 height 4
click at [281, 205] on input "file" at bounding box center [281, 205] width 0 height 0
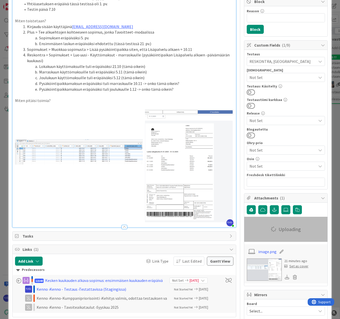
click at [190, 90] on li "Pysäköintipaikkamaksun eräpäiväksi tuli joulukuulle 1.12 -> onko tämä oikein?" at bounding box center [127, 90] width 212 height 6
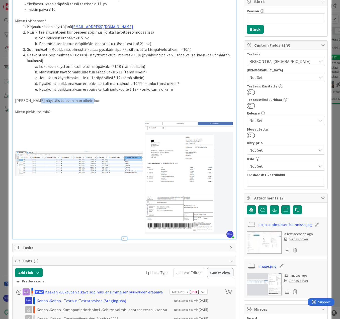
drag, startPoint x: 34, startPoint y: 101, endPoint x: 104, endPoint y: 102, distance: 69.7
click at [104, 102] on p "Verrokkina näyttäis tulevan ihan oikein kun" at bounding box center [124, 101] width 219 height 6
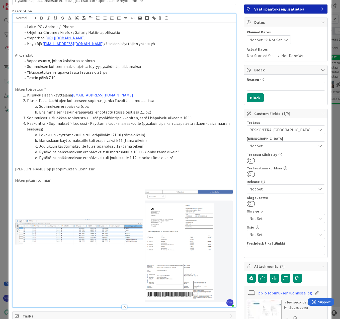
scroll to position [0, 0]
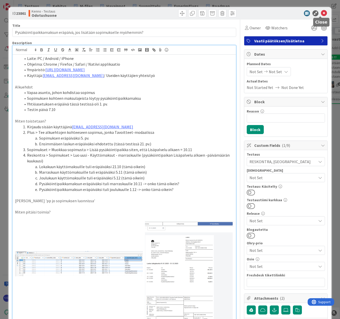
click at [321, 13] on icon at bounding box center [324, 13] width 6 height 6
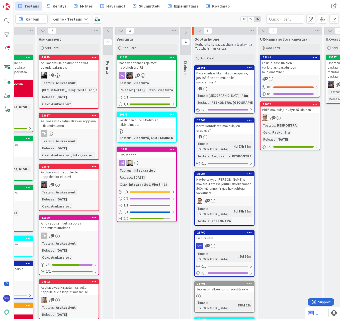
click at [223, 125] on div "Kertaluontoisten maksulajien eräpäivä?" at bounding box center [224, 128] width 59 height 11
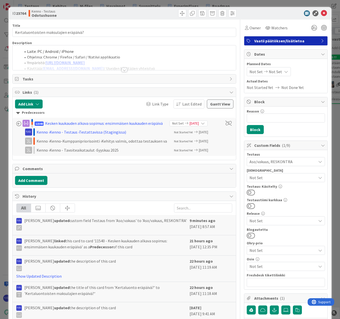
click at [124, 68] on div at bounding box center [125, 70] width 6 height 4
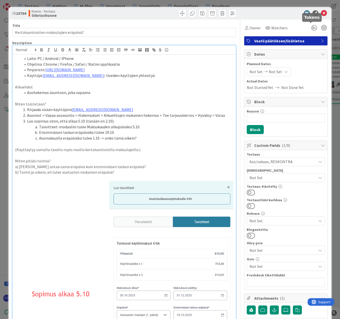
click at [321, 14] on icon at bounding box center [324, 13] width 6 height 6
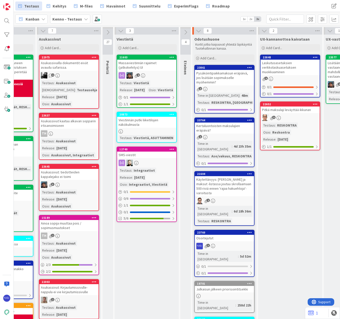
click at [224, 136] on div "23764 Kertaluontoisten maksulajien eräpäivä? 1 Time in Column : 4d 23h 35m Test…" at bounding box center [224, 143] width 60 height 50
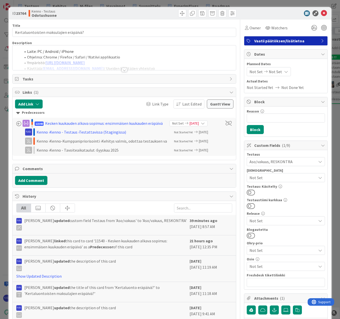
click at [124, 70] on div at bounding box center [125, 70] width 6 height 4
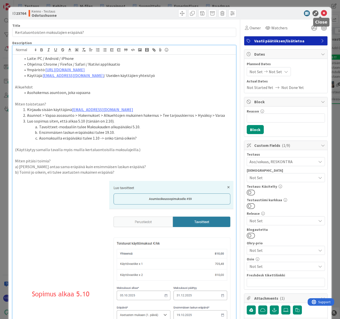
click at [321, 14] on icon at bounding box center [324, 13] width 6 height 6
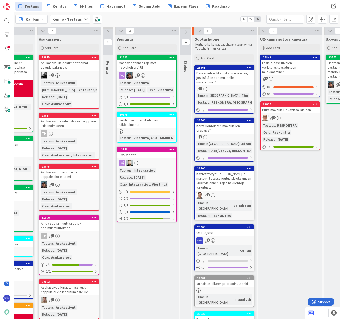
click at [221, 74] on div "Pysäköintipaikkamaksun eräpäivä, jos lisätään sopimukselle myöhemmin?" at bounding box center [224, 78] width 59 height 16
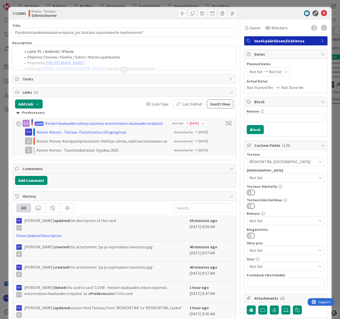
click at [123, 70] on div at bounding box center [125, 70] width 6 height 4
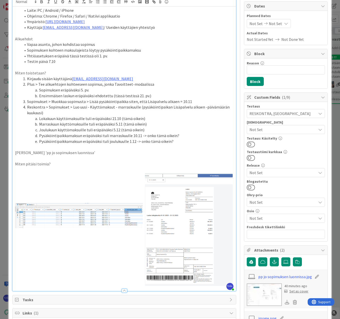
scroll to position [50, 0]
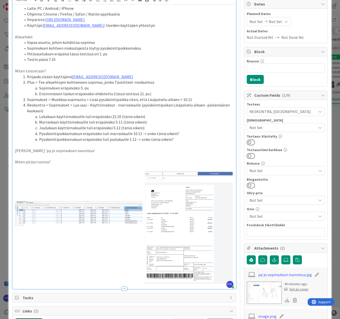
click at [61, 163] on p "Miten pitäisi toimia?" at bounding box center [124, 162] width 219 height 6
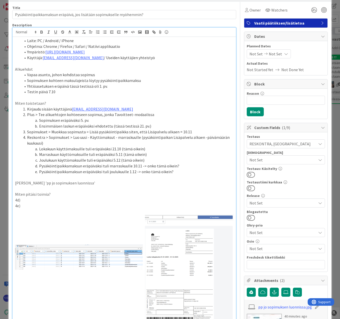
scroll to position [0, 0]
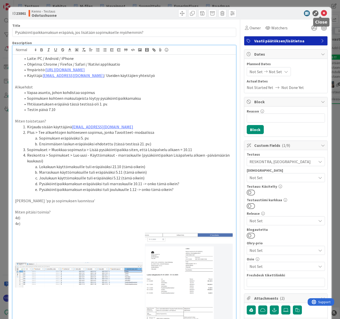
click at [322, 14] on icon at bounding box center [324, 13] width 6 height 6
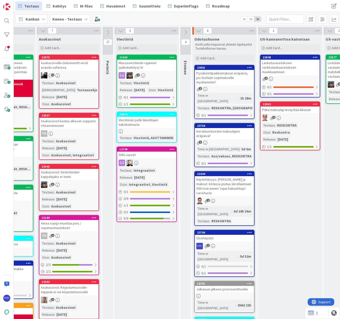
click at [239, 254] on div "5d 52m" at bounding box center [246, 257] width 14 height 6
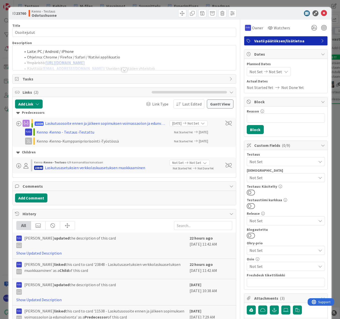
click at [123, 69] on div at bounding box center [125, 70] width 6 height 4
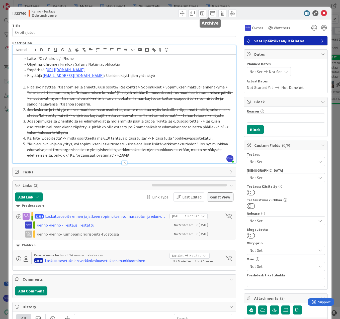
click at [208, 15] on span at bounding box center [212, 13] width 8 height 8
click at [215, 35] on button "Archive" at bounding box center [221, 36] width 20 height 9
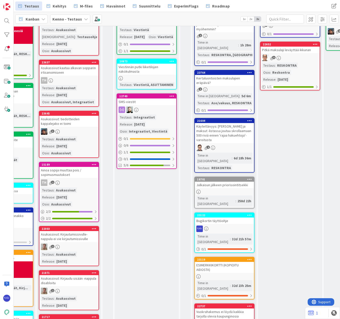
scroll to position [0, 122]
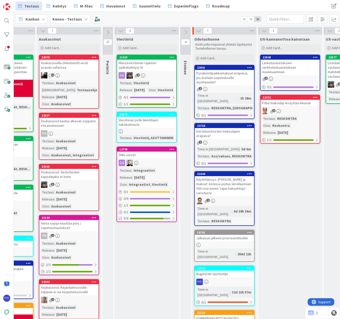
click at [224, 77] on div "Pysäköintipaikkamaksun eräpäivä, jos lisätään sopimukselle myöhemmin?" at bounding box center [224, 78] width 59 height 16
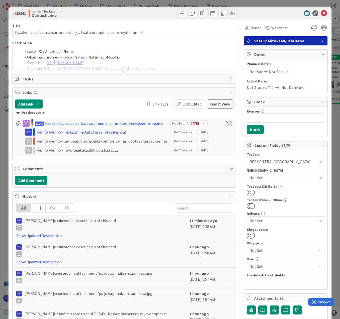
click at [123, 70] on div at bounding box center [125, 70] width 6 height 4
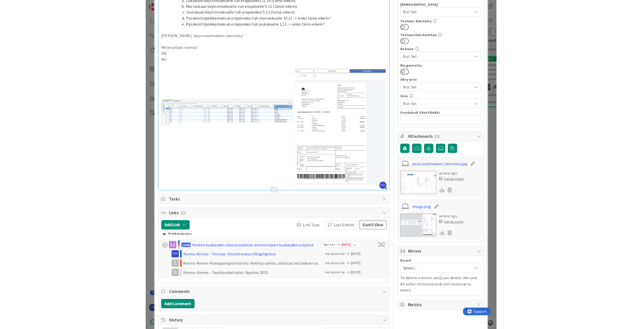
scroll to position [176, 0]
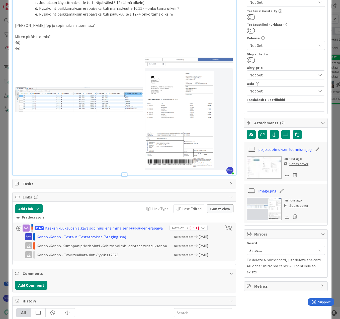
click at [282, 150] on link "pp jo sopimuksen luonnissa.jpg" at bounding box center [285, 150] width 54 height 6
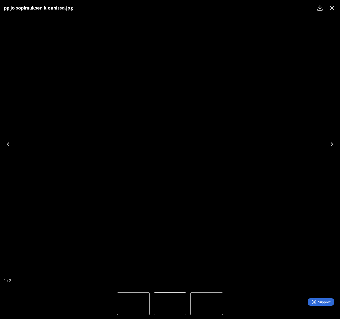
click at [170, 144] on img "1 of 2" at bounding box center [170, 144] width 0 height 0
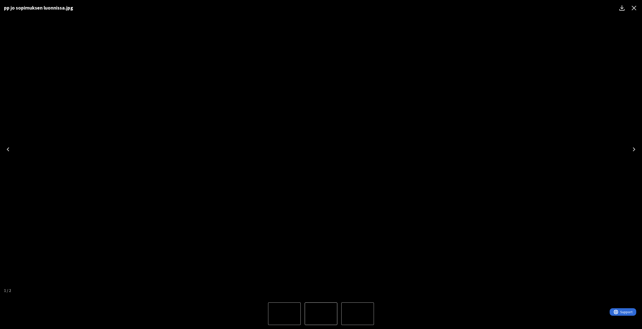
scroll to position [319, 0]
click at [340, 8] on icon "Close" at bounding box center [634, 8] width 5 height 5
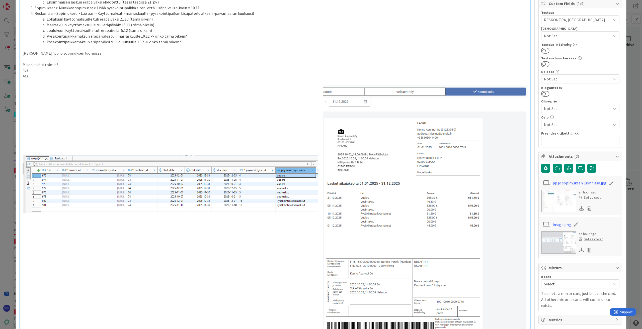
scroll to position [143, 0]
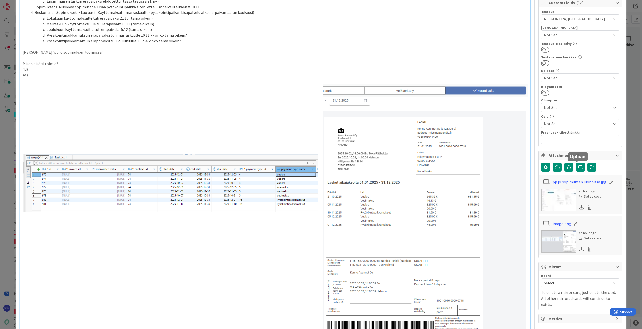
click at [340, 168] on icon at bounding box center [580, 167] width 5 height 4
click at [340, 163] on input "file" at bounding box center [576, 163] width 0 height 0
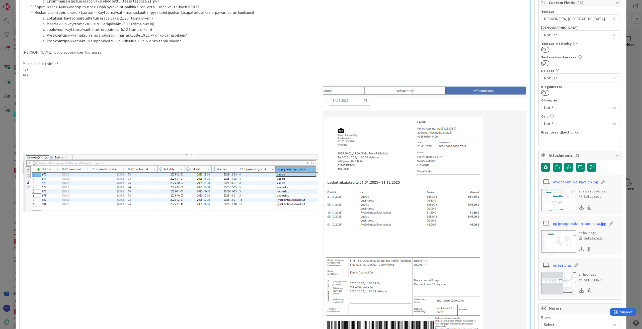
click at [340, 224] on link "pp jo sopimuksen luonnissa.jpg" at bounding box center [580, 224] width 54 height 6
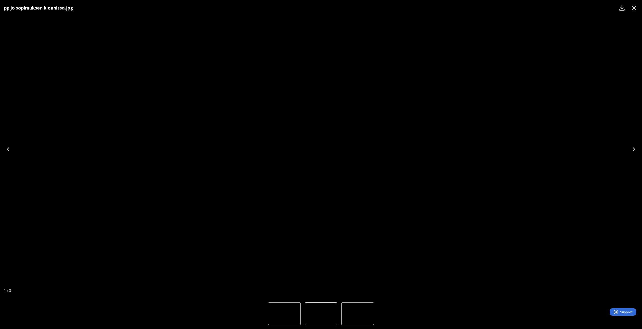
click at [340, 10] on icon "Close" at bounding box center [634, 8] width 8 height 8
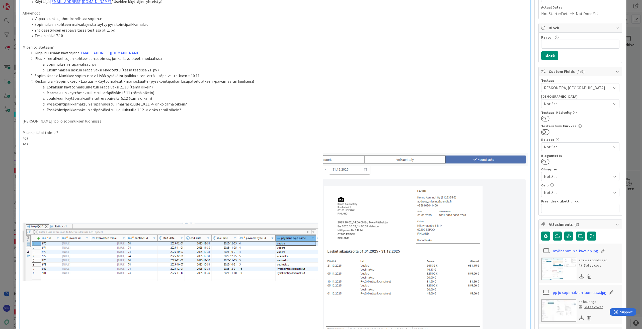
scroll to position [75, 0]
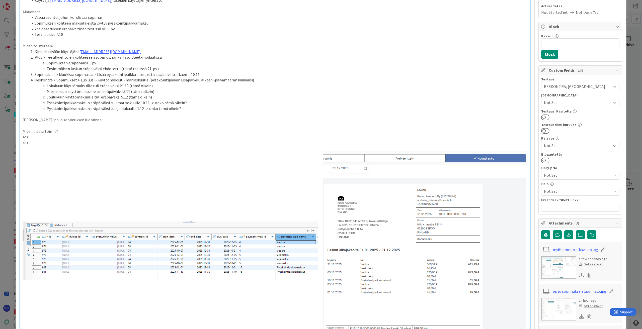
click at [104, 122] on p "Verrokkina 'pp jo sopimuksen luonnissa'" at bounding box center [275, 120] width 505 height 6
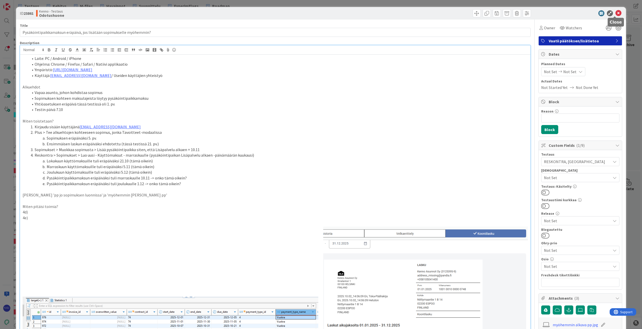
click at [340, 13] on icon at bounding box center [619, 13] width 6 height 6
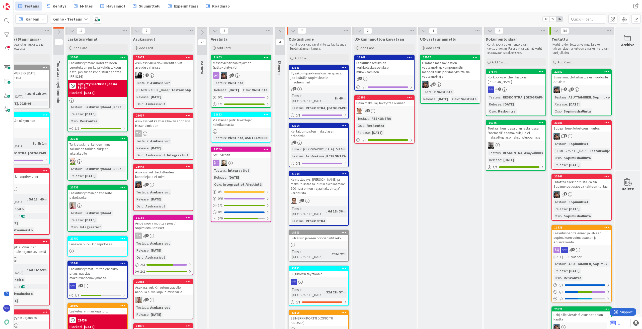
click at [305, 78] on div "Pysäköintipaikkamaksun eräpäivä, jos lisätään sopimukselle myöhemmin?" at bounding box center [318, 78] width 59 height 16
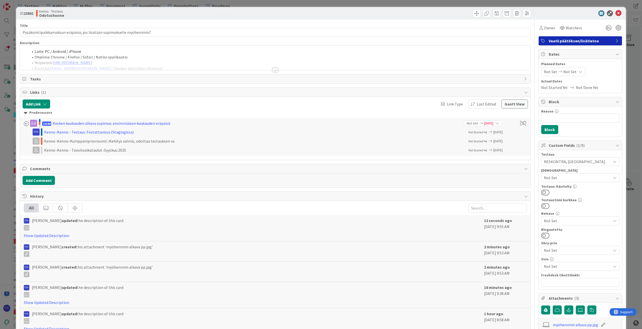
click at [273, 70] on div at bounding box center [276, 70] width 6 height 4
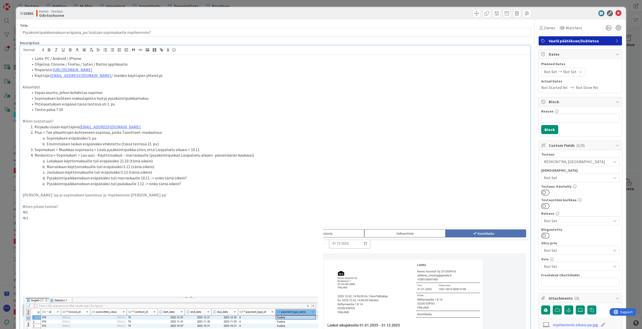
click at [158, 197] on p "Verrokkina 'pp jo sopimuksen luonnissa' ja 'myöhemmin alkava pp'" at bounding box center [275, 195] width 505 height 6
click at [261, 196] on p "Verrokkina 'pp jo sopimuksen luonnissa' ja 'myöhemmin alkava pp' (Yhteinen teki…" at bounding box center [275, 195] width 505 height 6
click at [340, 15] on icon at bounding box center [619, 13] width 6 height 6
